Goal: Check status: Check status

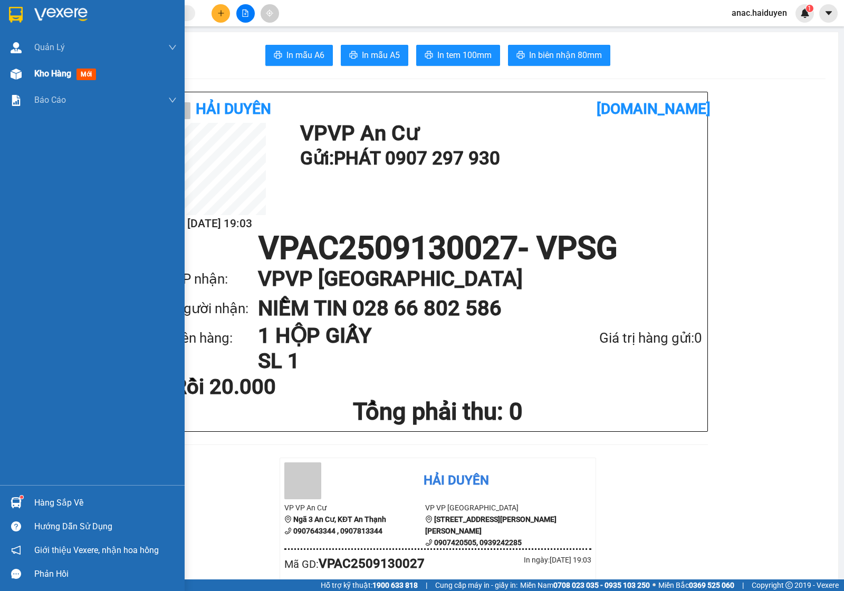
click at [53, 80] on div "Kho hàng mới" at bounding box center [67, 73] width 66 height 13
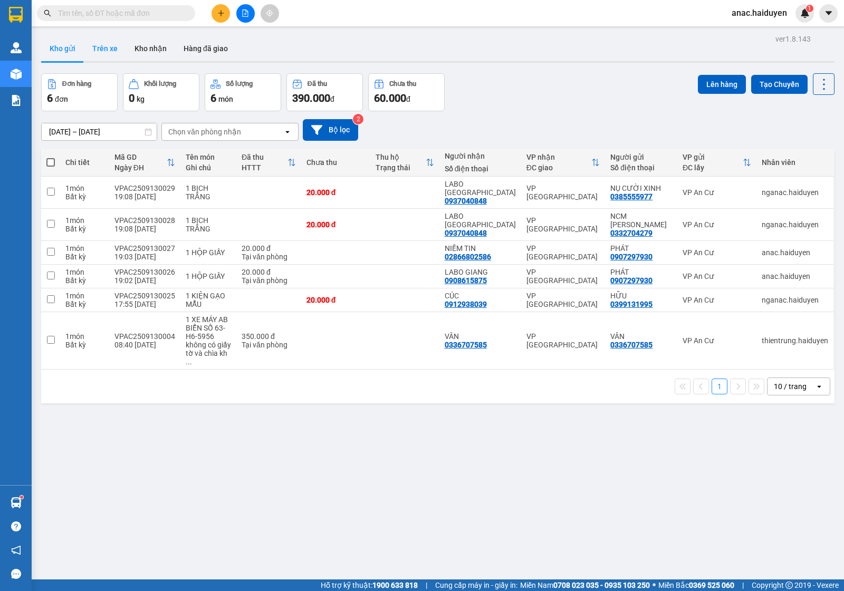
click at [107, 51] on button "Trên xe" at bounding box center [105, 48] width 42 height 25
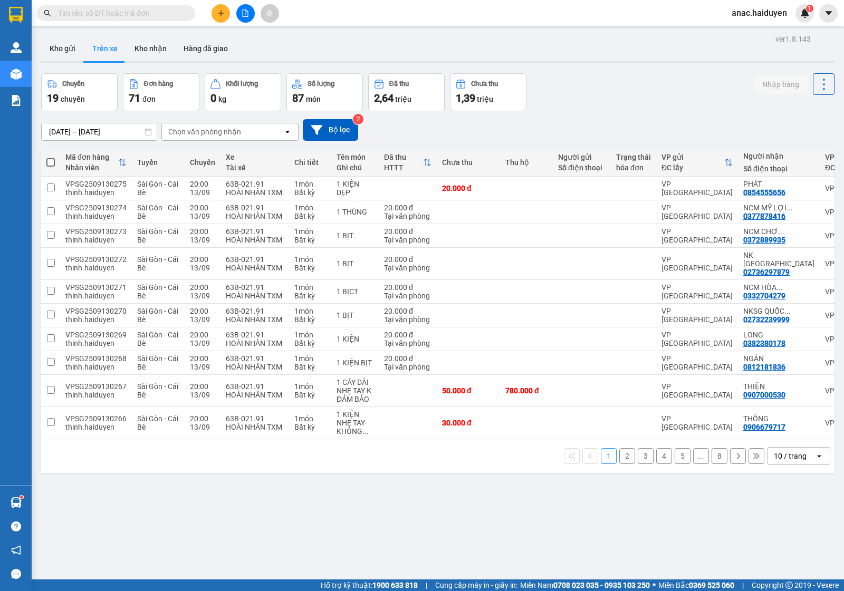
click at [264, 128] on div "Chọn văn phòng nhận" at bounding box center [222, 131] width 121 height 17
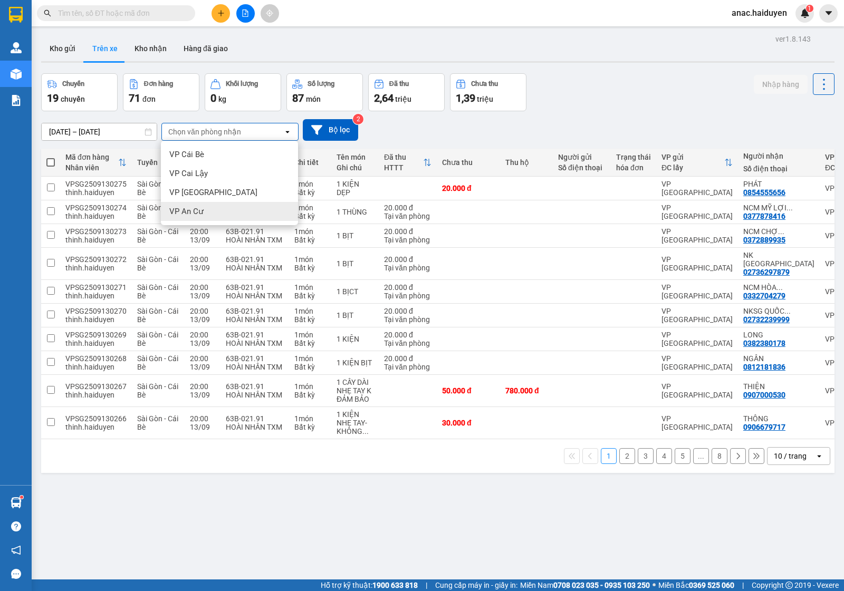
click at [179, 209] on span "VP An Cư" at bounding box center [186, 211] width 34 height 11
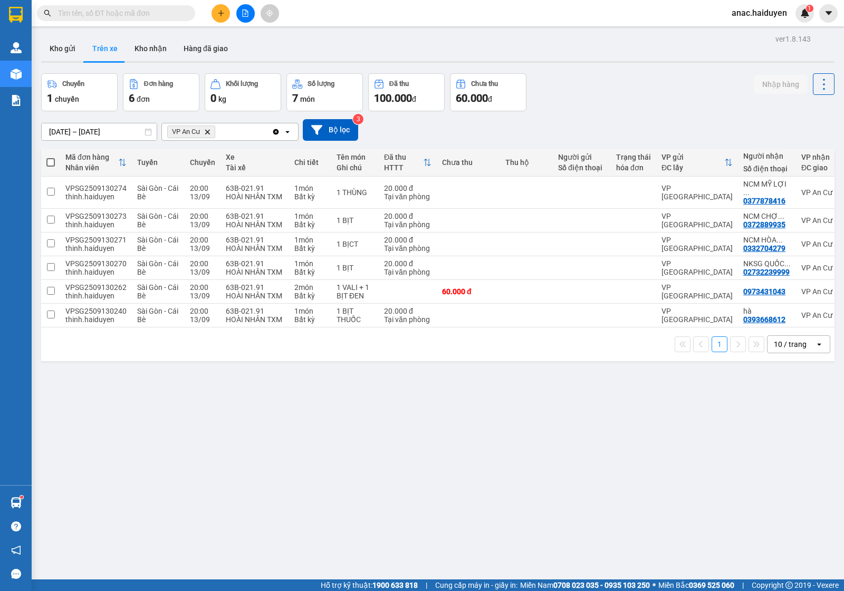
click at [49, 130] on input "[DATE] – [DATE]" at bounding box center [99, 131] width 115 height 17
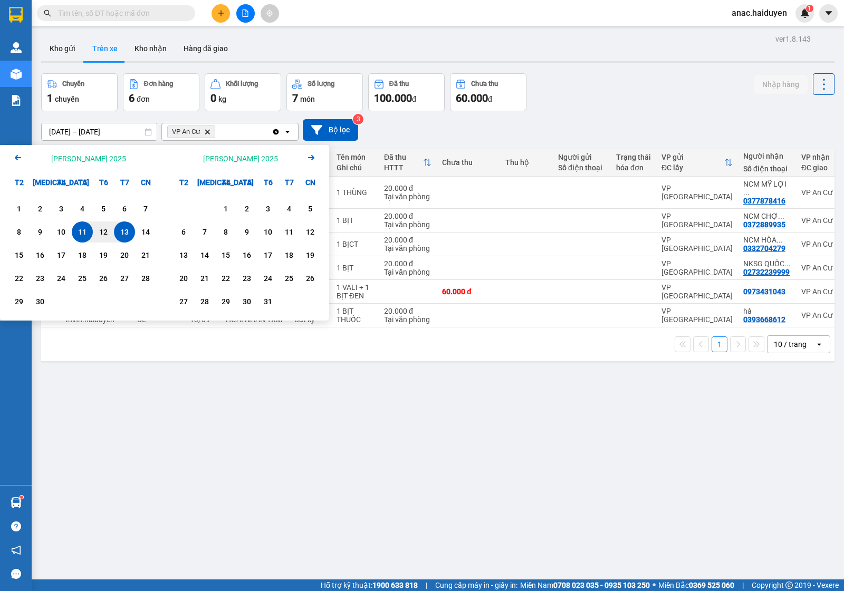
click at [124, 226] on div "13" at bounding box center [124, 232] width 15 height 13
click at [128, 231] on div "13" at bounding box center [124, 232] width 15 height 13
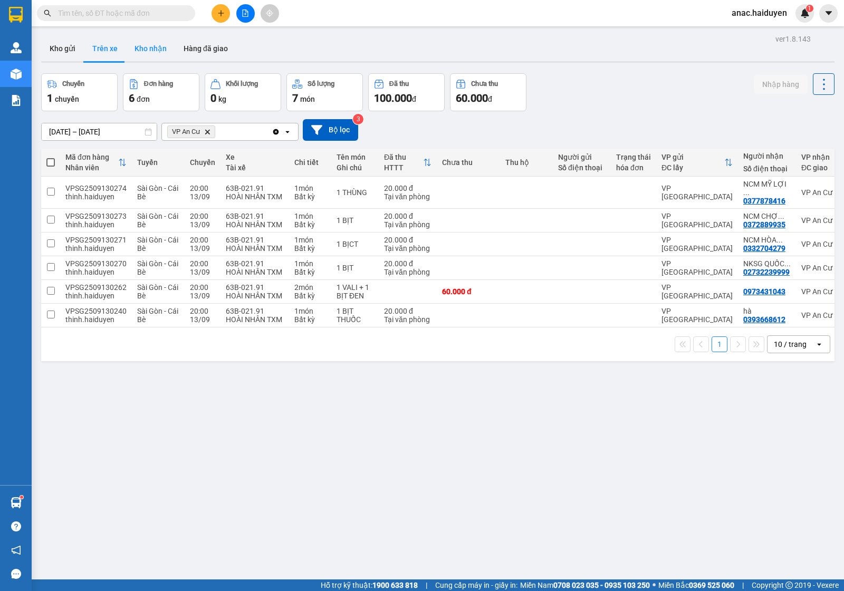
click at [144, 46] on button "Kho nhận" at bounding box center [150, 48] width 49 height 25
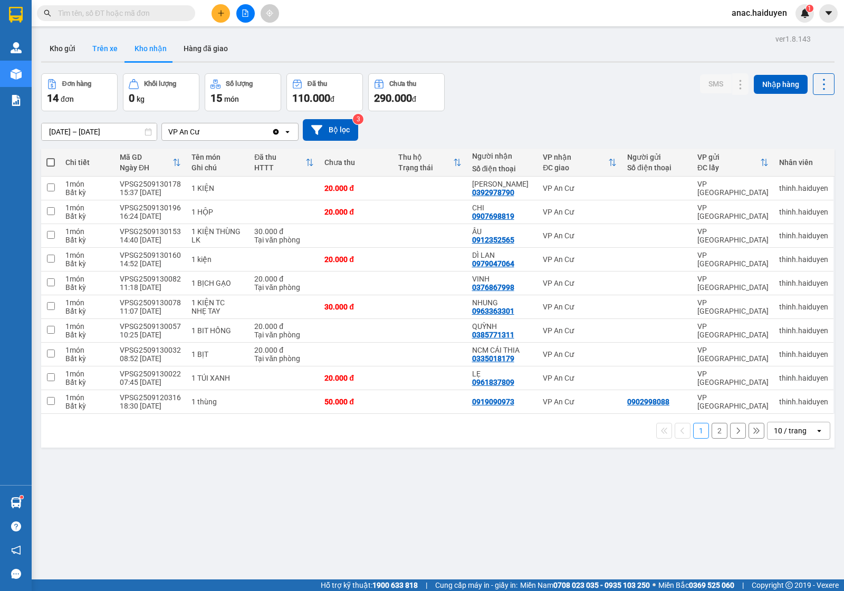
click at [97, 51] on button "Trên xe" at bounding box center [105, 48] width 42 height 25
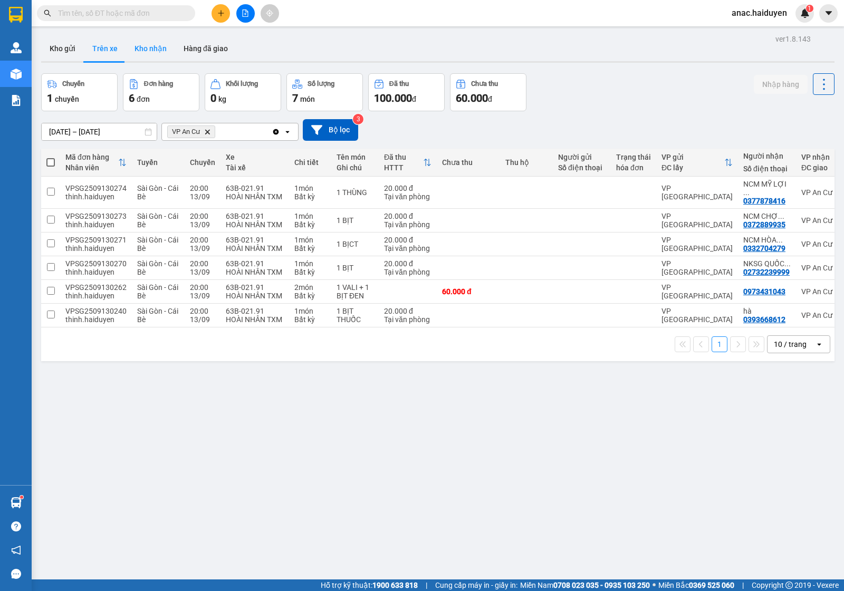
click at [148, 43] on button "Kho nhận" at bounding box center [150, 48] width 49 height 25
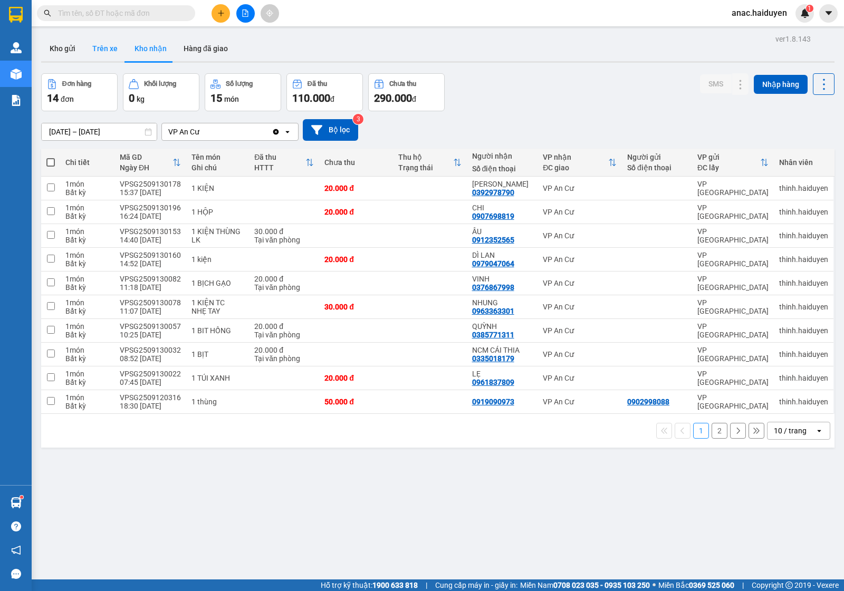
click at [103, 43] on button "Trên xe" at bounding box center [105, 48] width 42 height 25
type input "[DATE] – [DATE]"
